Goal: Information Seeking & Learning: Check status

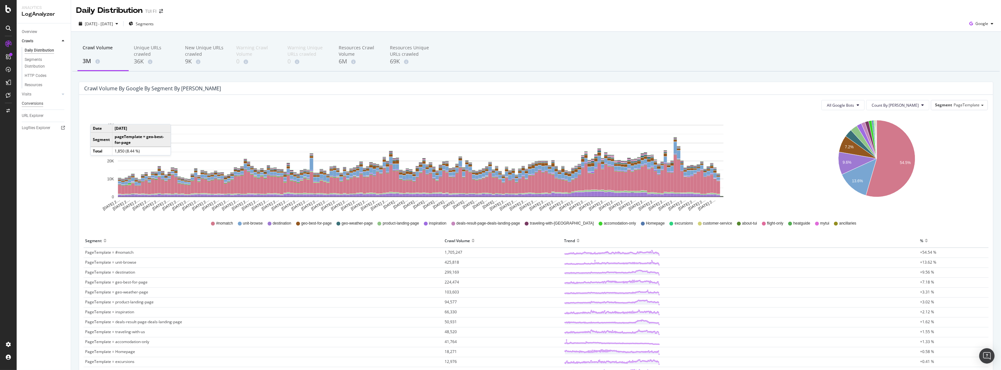
click at [32, 96] on link "Visits" at bounding box center [41, 94] width 38 height 7
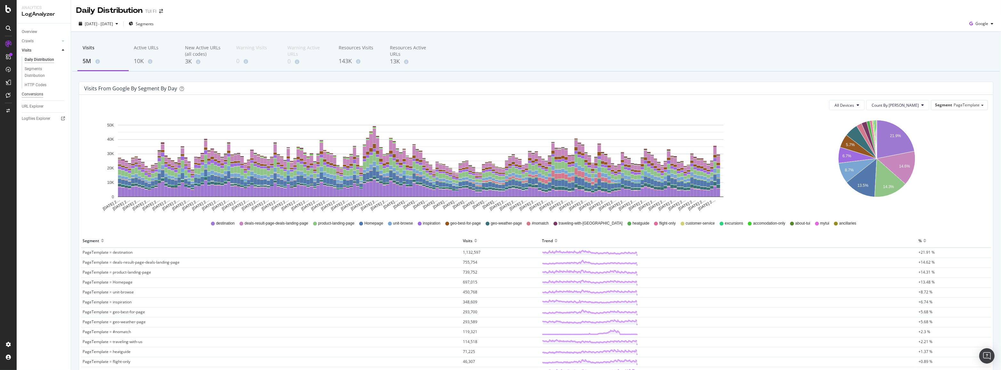
click at [26, 92] on div "Conversions" at bounding box center [32, 94] width 21 height 7
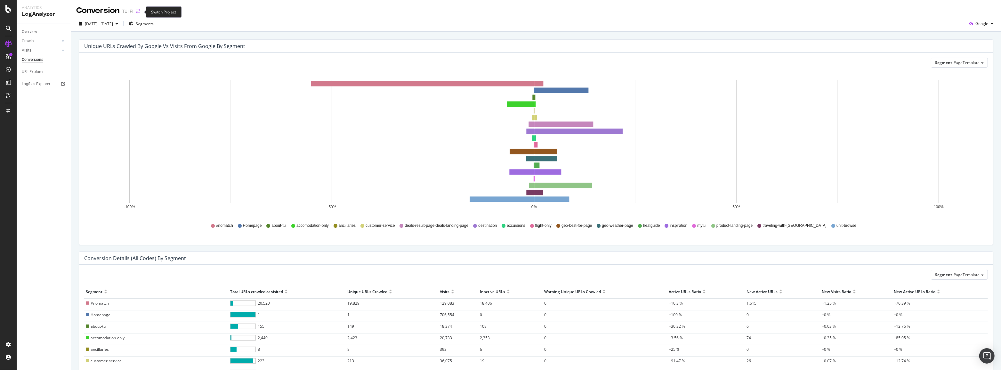
click at [140, 11] on icon "arrow-right-arrow-left" at bounding box center [138, 11] width 4 height 4
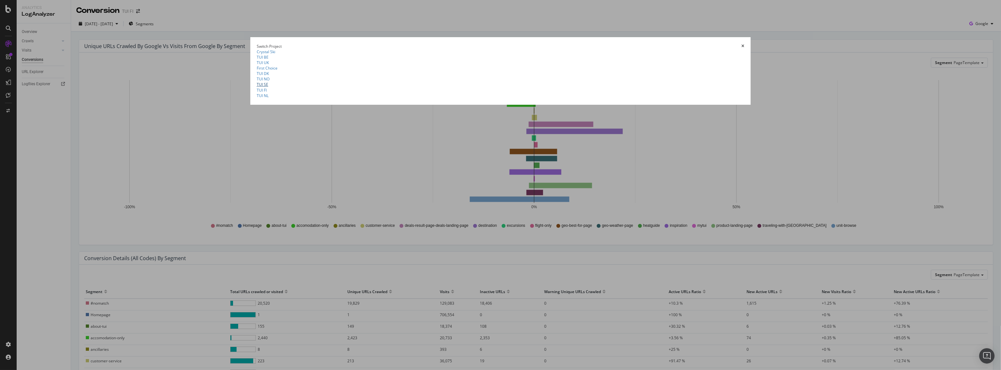
click at [268, 87] on link "TUI SE" at bounding box center [263, 84] width 12 height 5
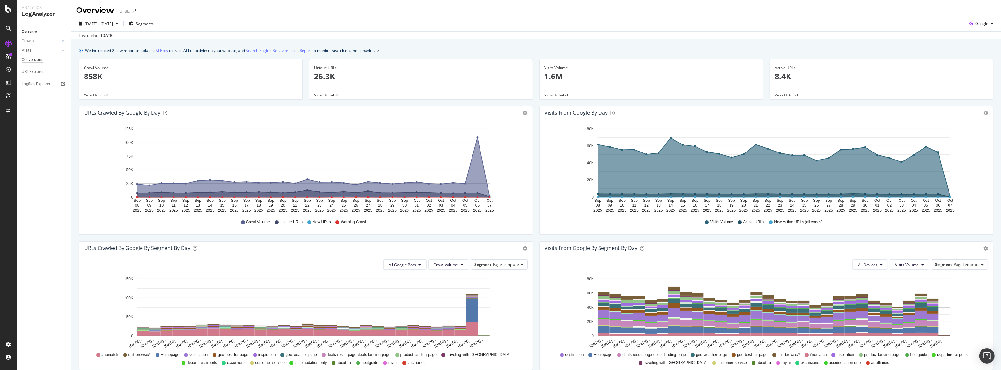
click at [22, 58] on div "Conversions" at bounding box center [32, 59] width 21 height 7
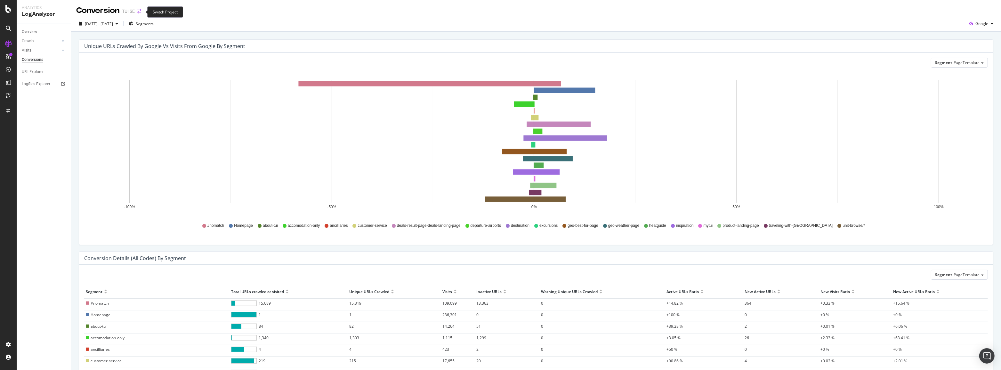
click at [139, 11] on icon "arrow-right-arrow-left" at bounding box center [139, 11] width 4 height 4
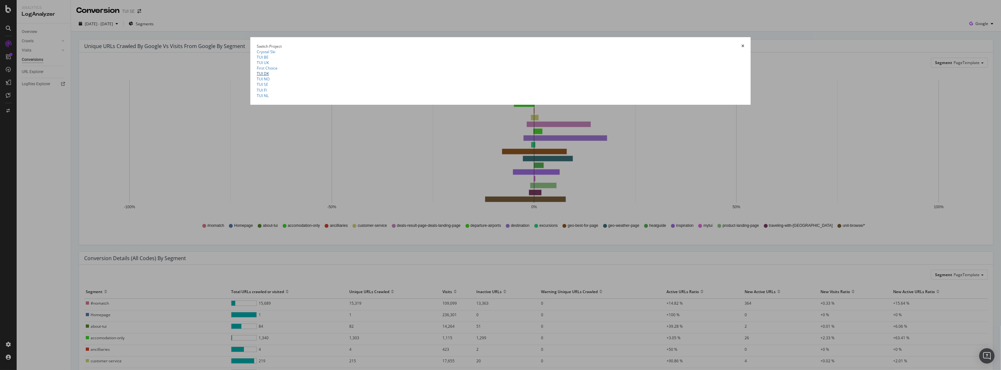
click at [269, 76] on link "TUI DK" at bounding box center [263, 73] width 12 height 5
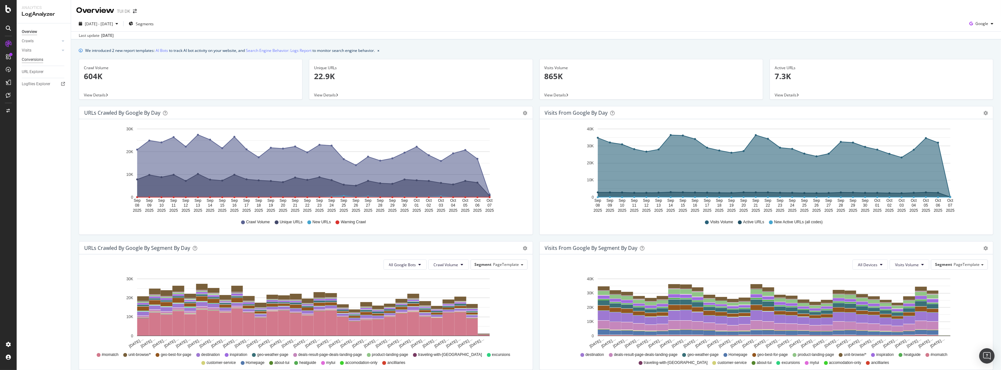
click at [31, 57] on div "Conversions" at bounding box center [32, 59] width 21 height 7
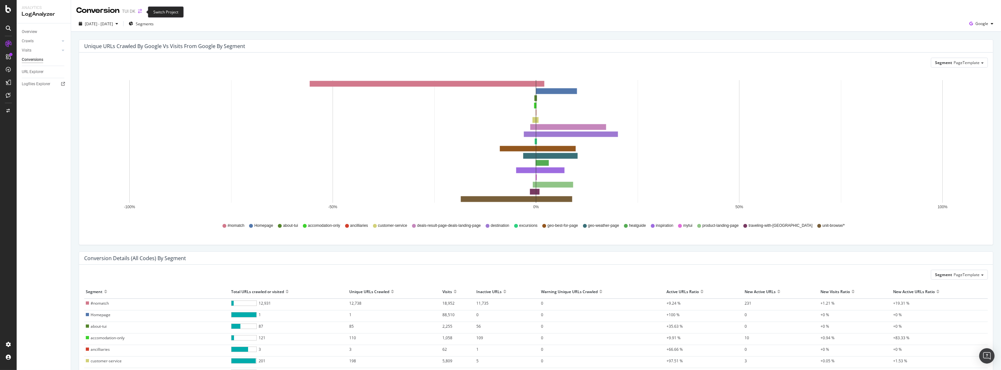
click at [139, 11] on icon "arrow-right-arrow-left" at bounding box center [140, 11] width 4 height 4
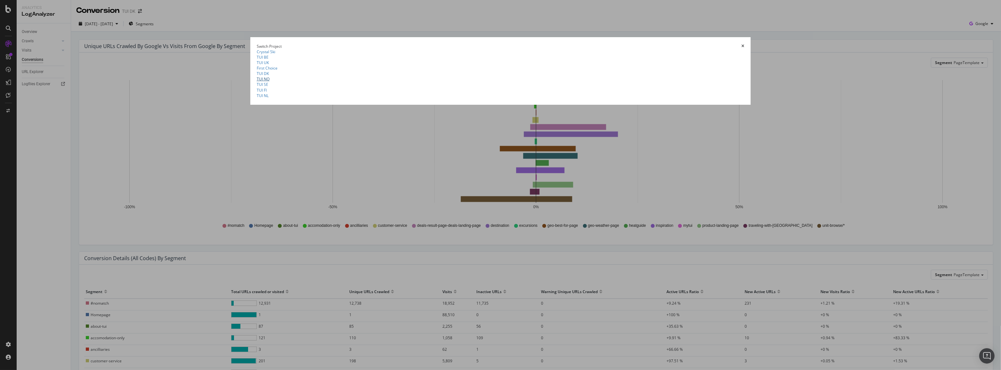
click at [269, 82] on link "TUI NO" at bounding box center [263, 78] width 13 height 5
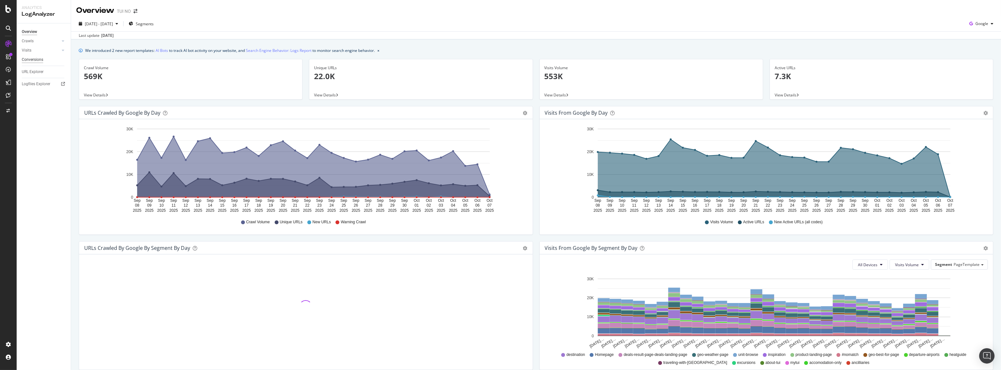
click at [34, 62] on div "Conversions" at bounding box center [32, 59] width 21 height 7
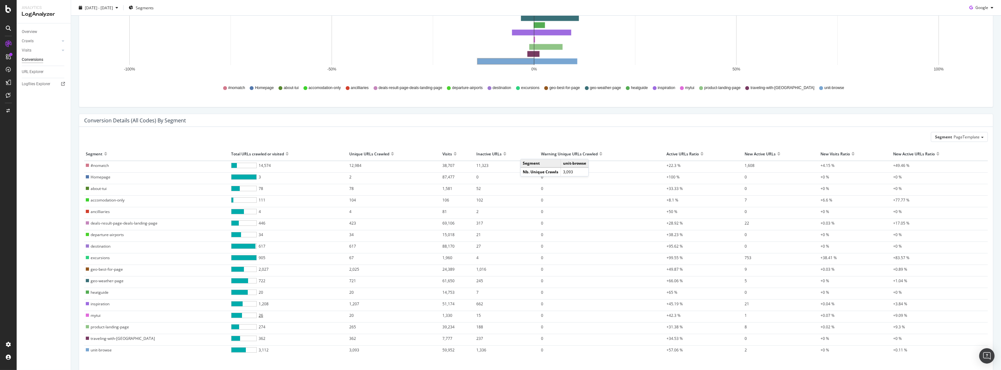
scroll to position [145, 0]
